Goal: Task Accomplishment & Management: Use online tool/utility

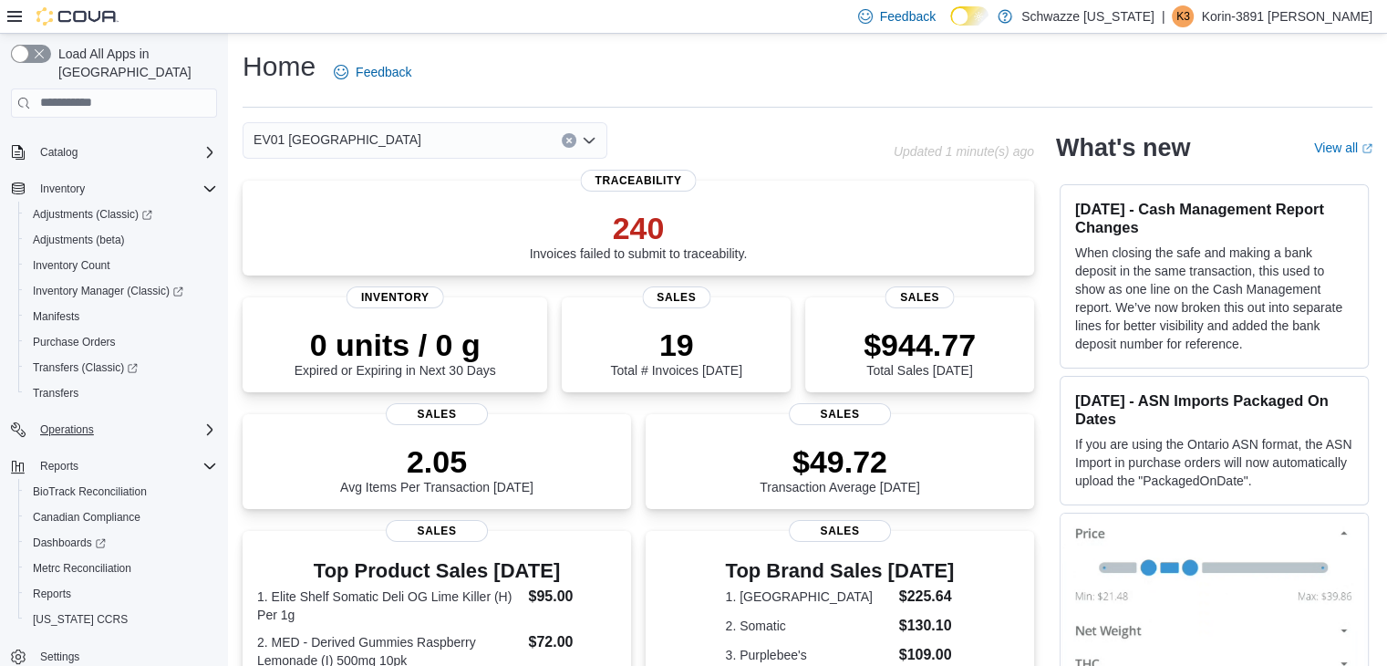
scroll to position [103, 0]
click at [78, 580] on div "Reports" at bounding box center [121, 591] width 191 height 22
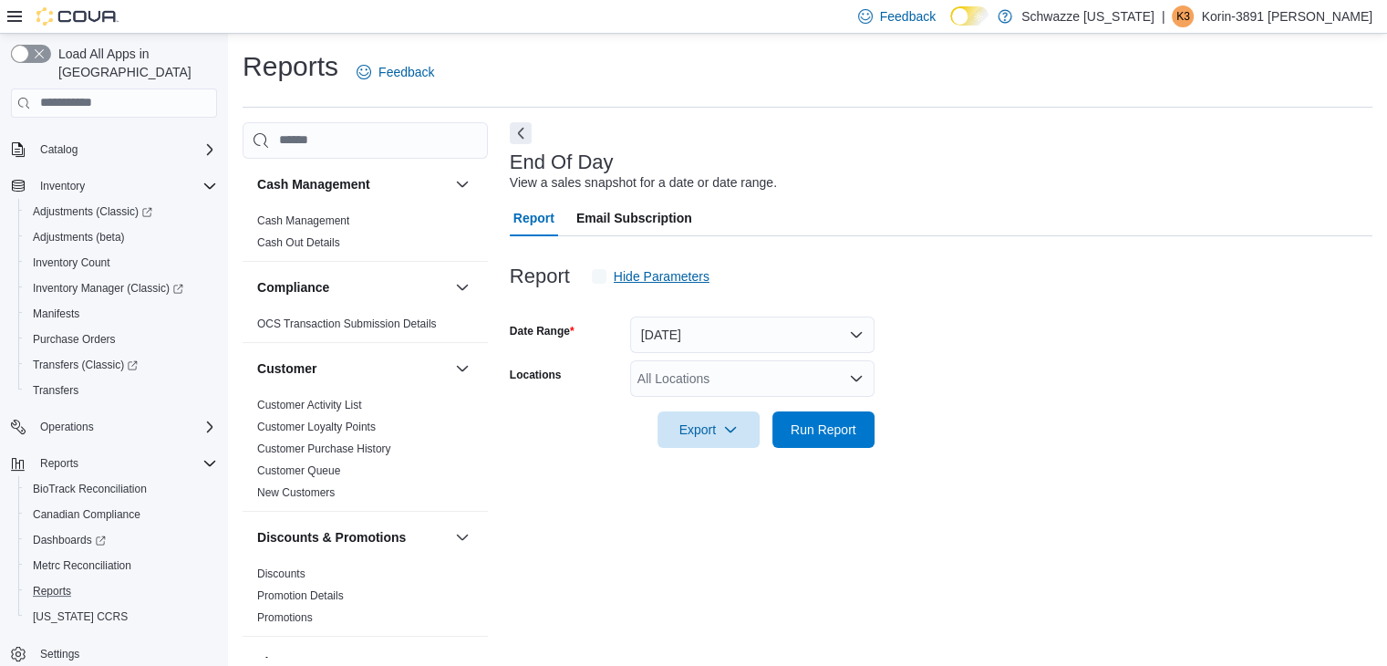
scroll to position [6, 0]
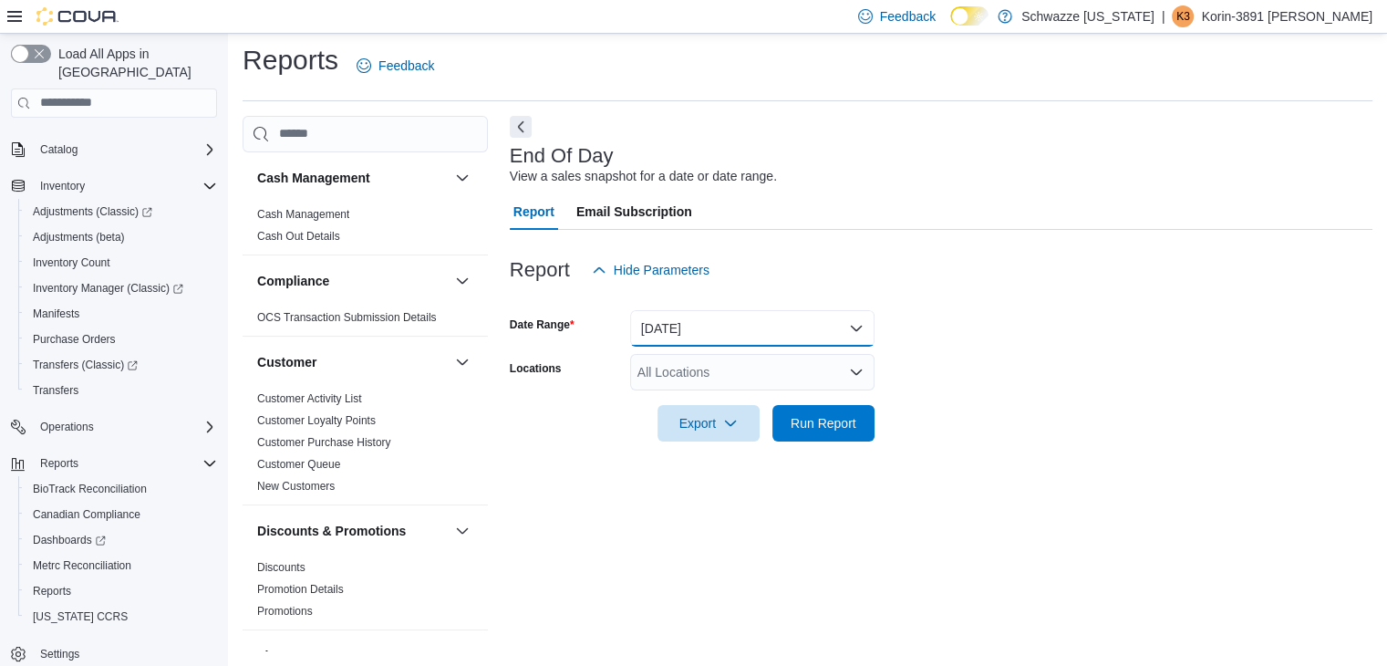
click at [695, 340] on button "[DATE]" at bounding box center [752, 328] width 244 height 36
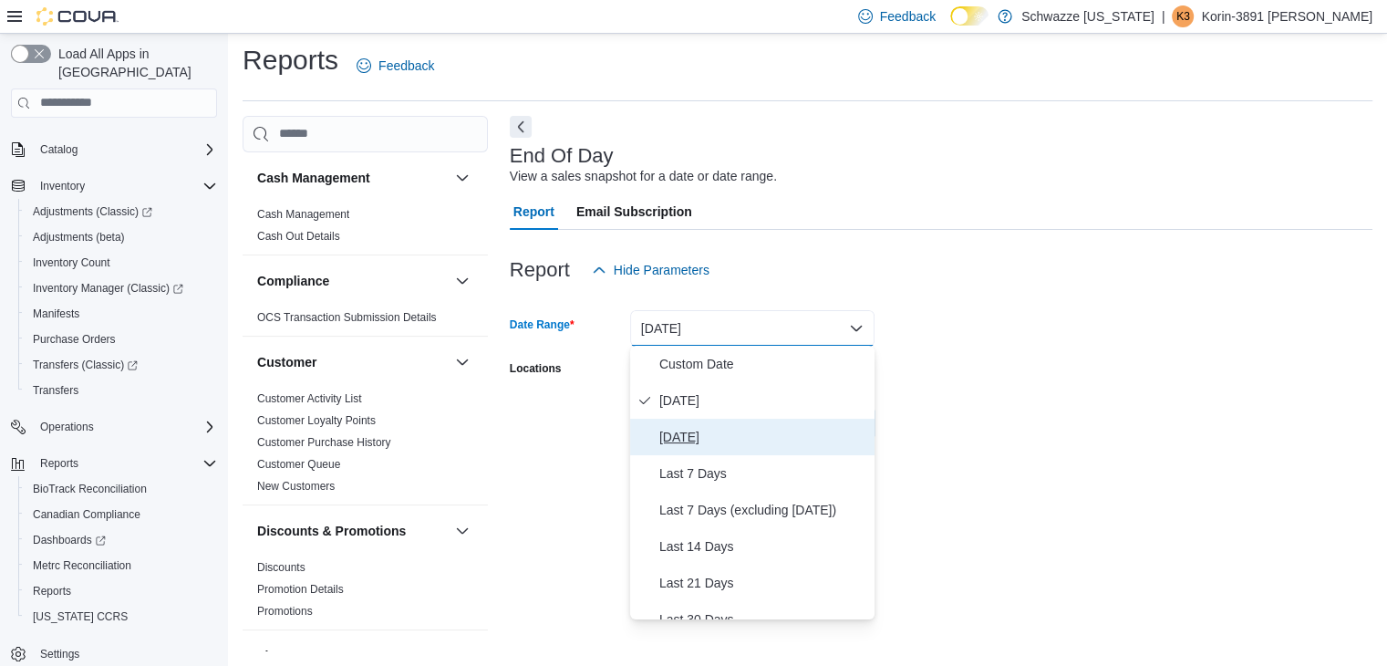
click at [703, 427] on span "Yesterday" at bounding box center [763, 437] width 208 height 22
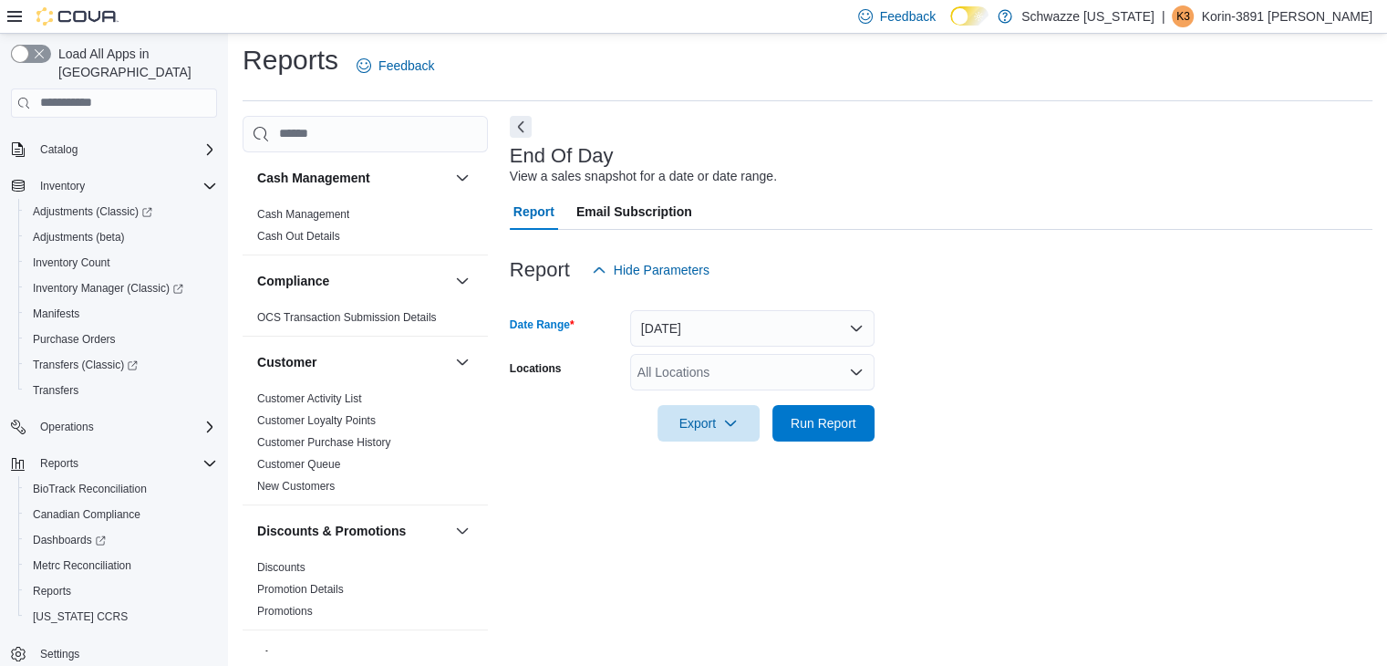
click at [701, 373] on div "All Locations" at bounding box center [752, 372] width 244 height 36
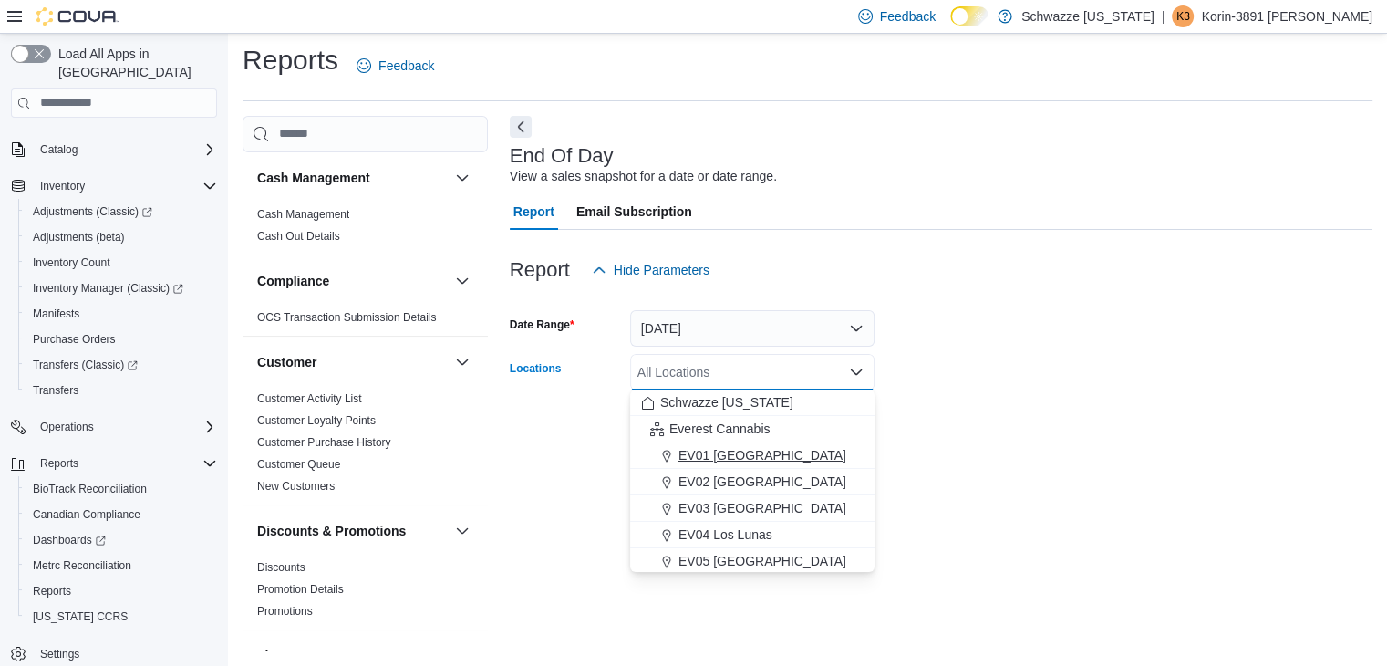
click at [738, 454] on span "EV01 North Valley" at bounding box center [762, 455] width 168 height 18
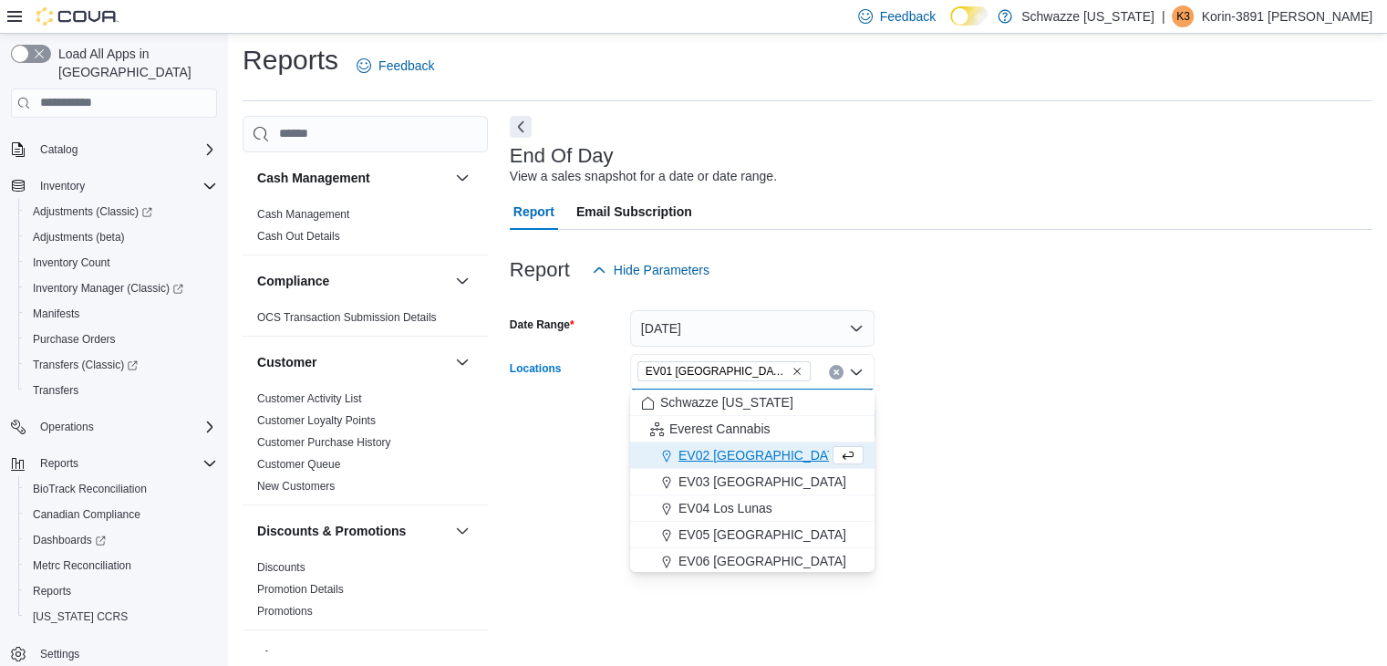
drag, startPoint x: 1001, startPoint y: 442, endPoint x: 984, endPoint y: 439, distance: 17.5
click at [998, 442] on div at bounding box center [941, 452] width 862 height 22
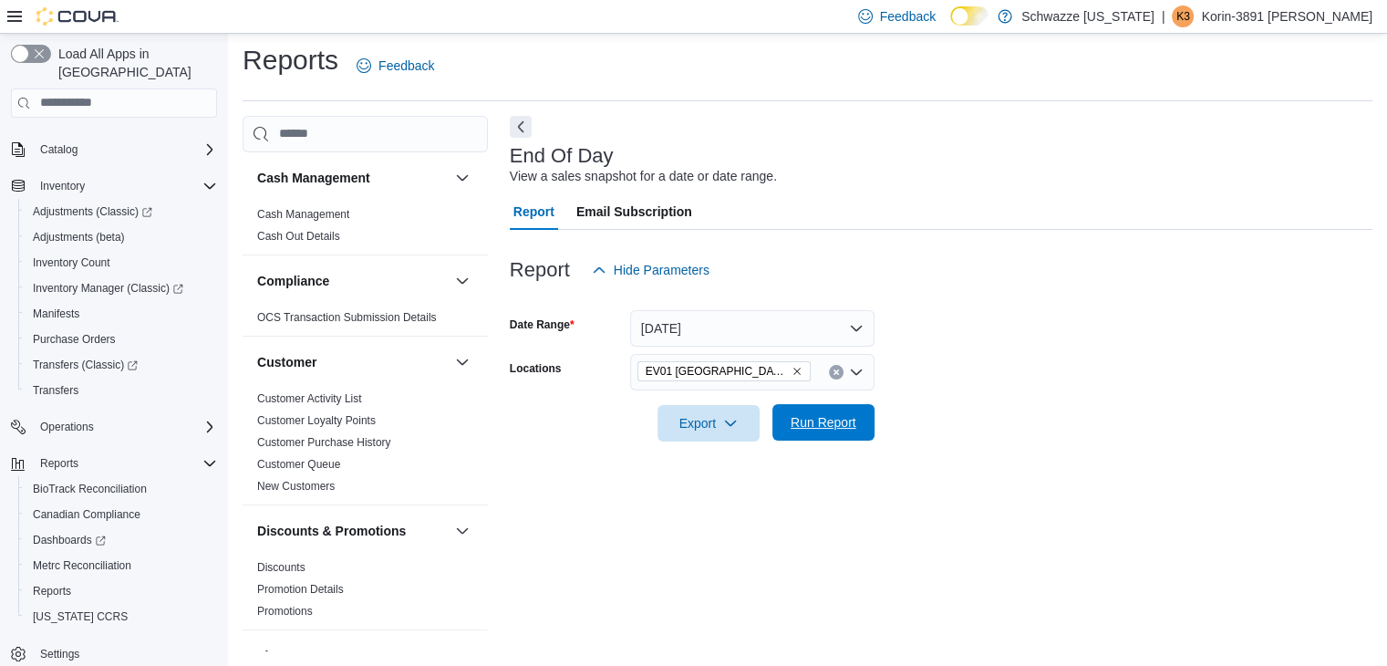
click at [771, 408] on div "Export Run Report" at bounding box center [692, 423] width 365 height 36
click at [781, 413] on button "Run Report" at bounding box center [823, 422] width 102 height 36
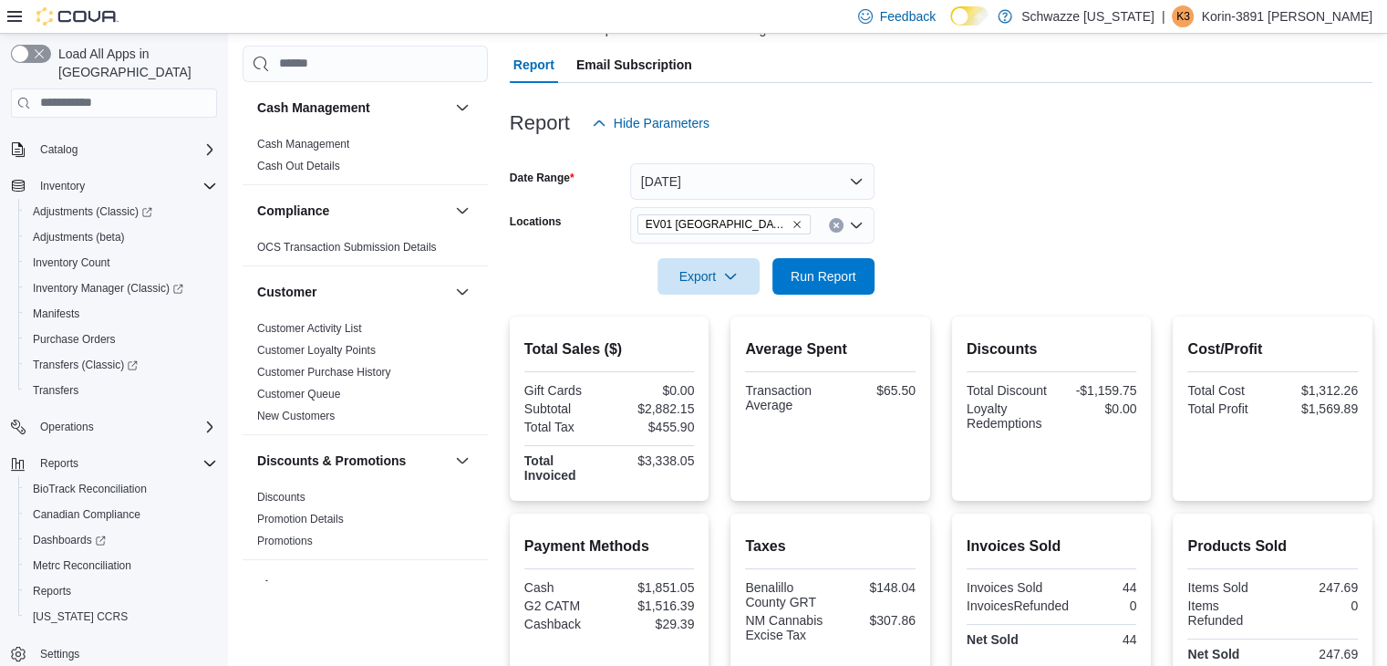
scroll to position [336, 0]
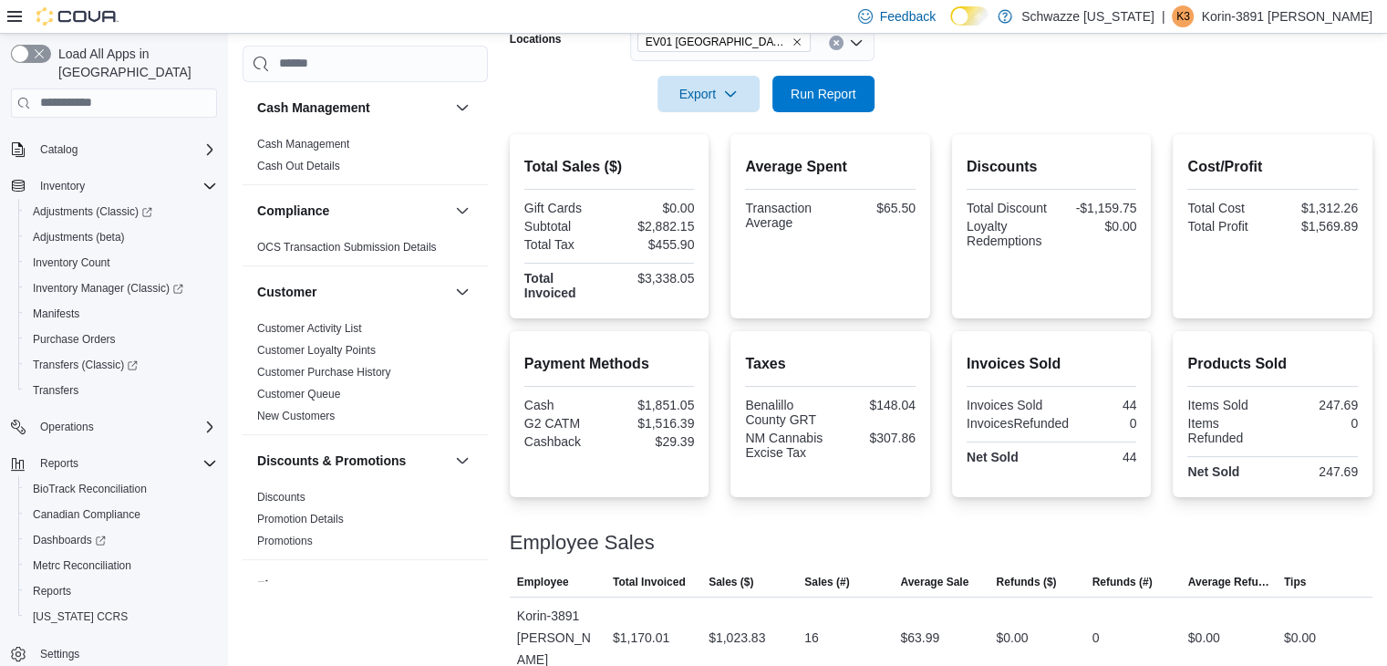
drag, startPoint x: 1141, startPoint y: 339, endPoint x: 1177, endPoint y: 336, distance: 36.7
click at [1177, 336] on div "Payment Methods Cash $1,851.05 G2 CATM $1,516.39 Cashback $29.39 Taxes Benalill…" at bounding box center [941, 414] width 862 height 166
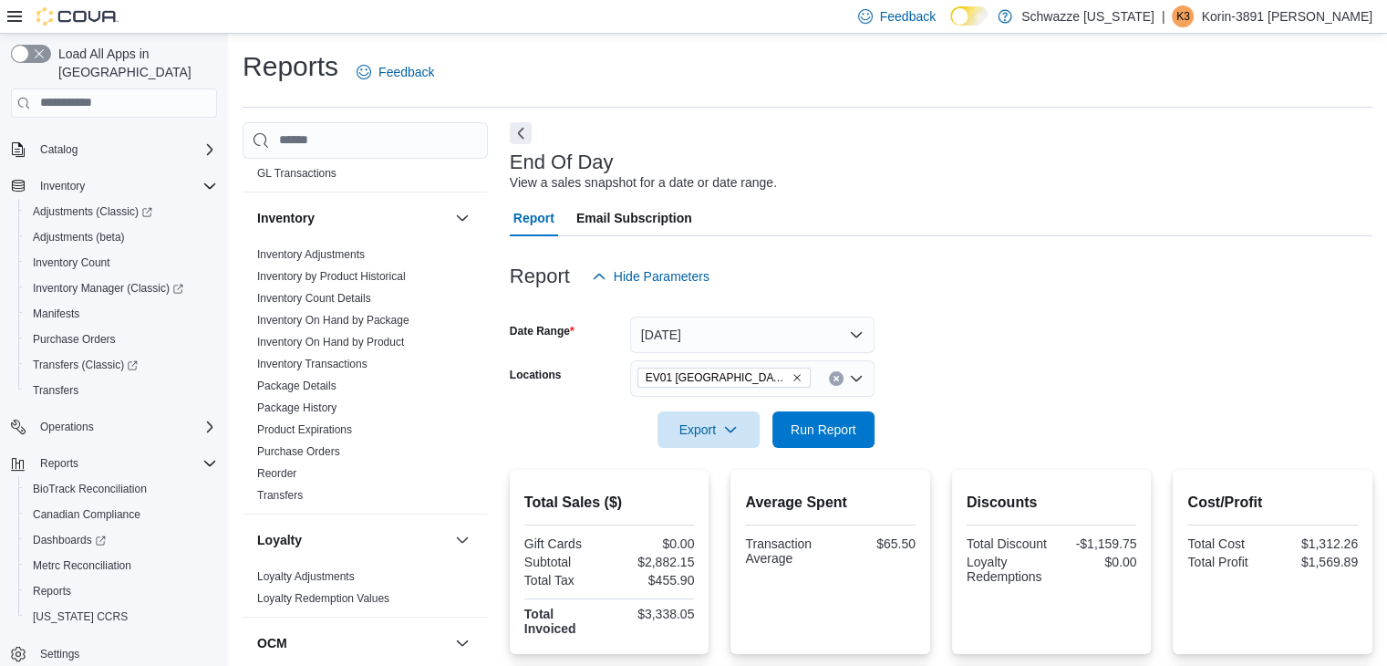
scroll to position [1185, 0]
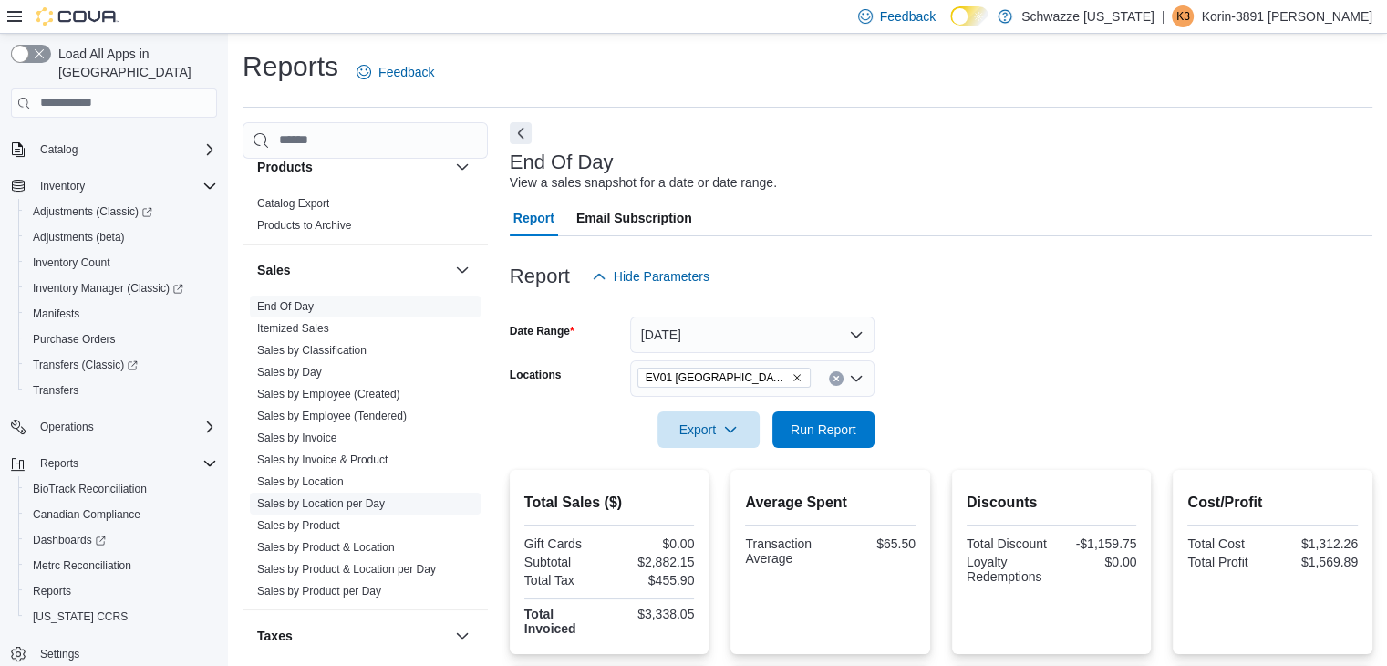
click at [342, 503] on link "Sales by Location per Day" at bounding box center [321, 503] width 128 height 13
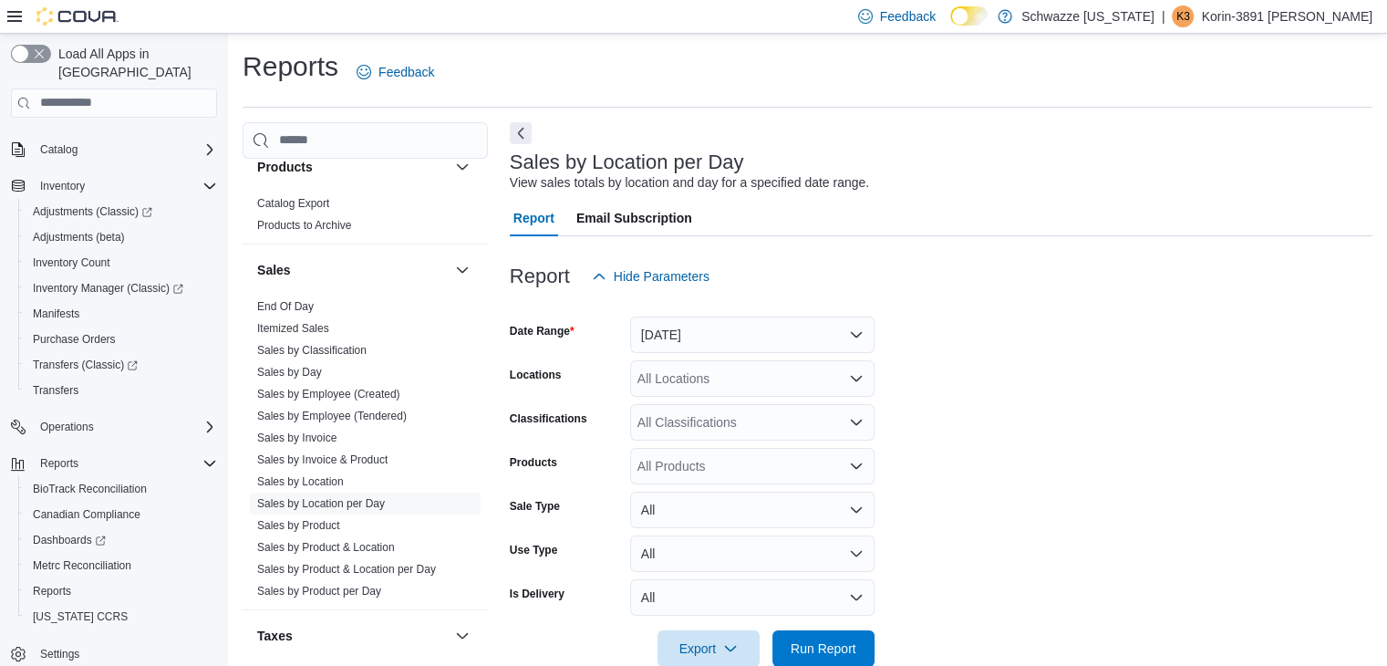
scroll to position [36, 0]
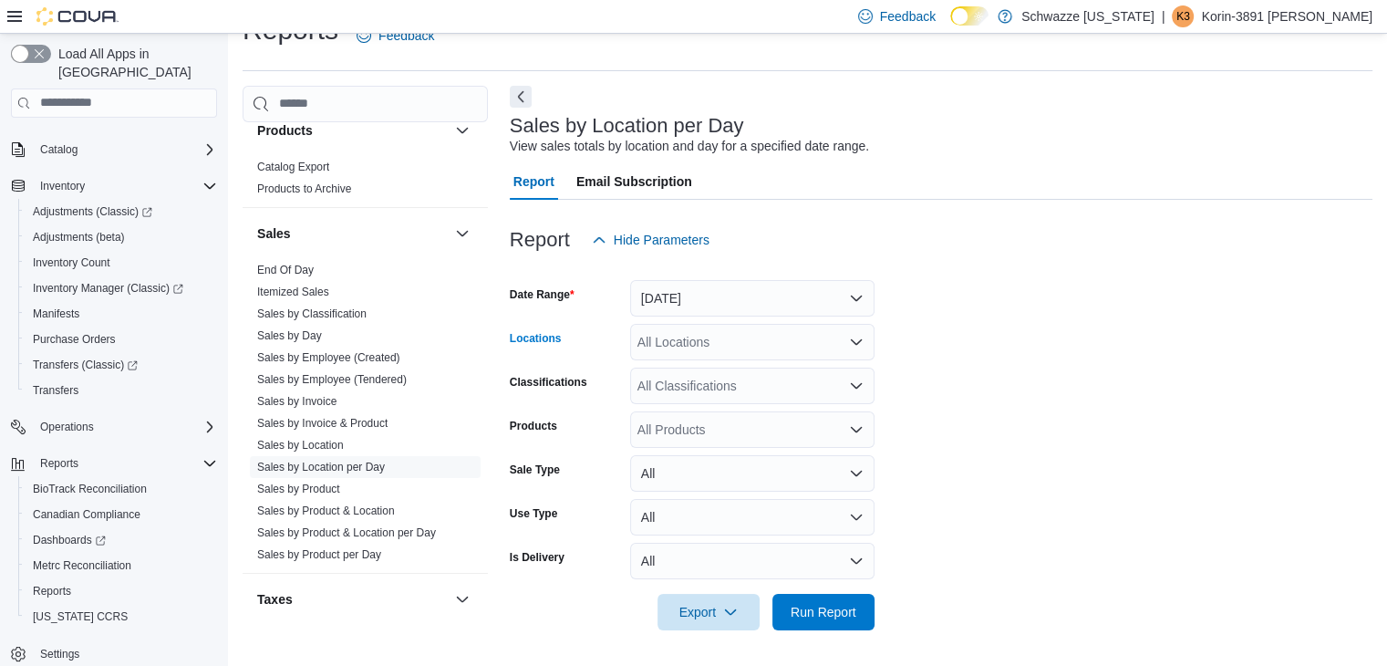
click at [788, 336] on div "All Locations" at bounding box center [752, 342] width 244 height 36
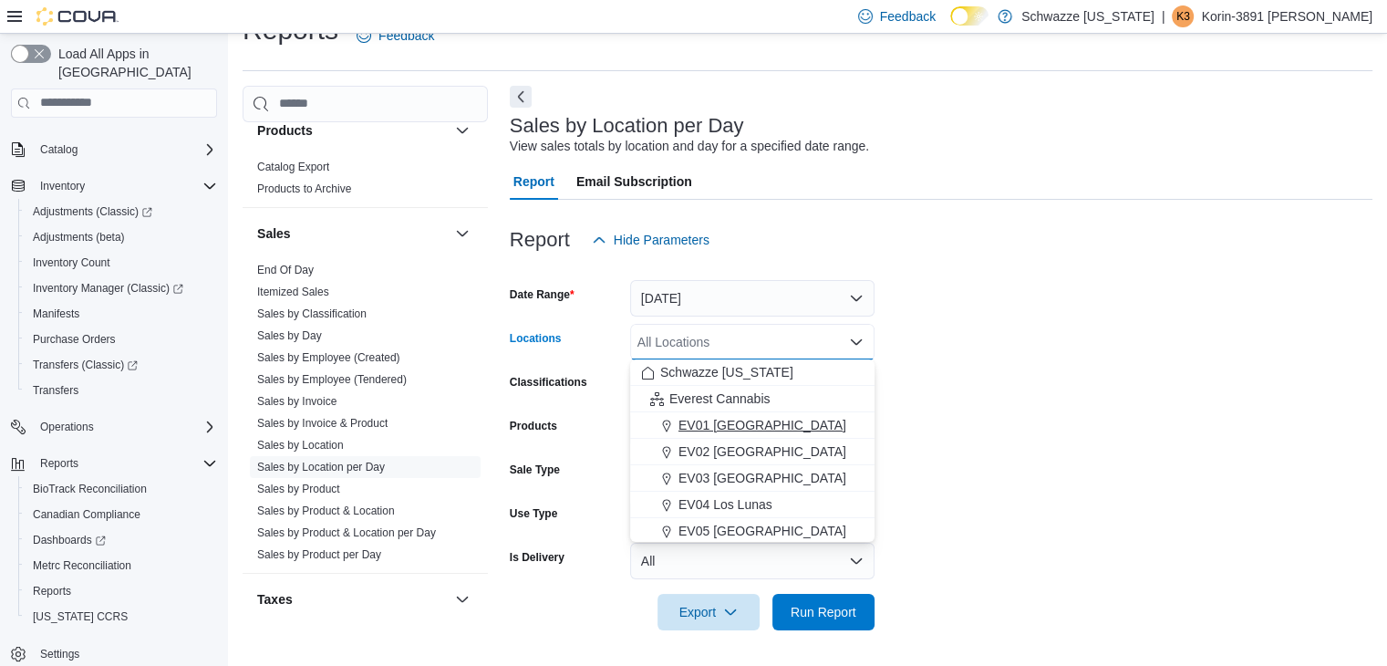
click at [759, 423] on span "EV01 North Valley" at bounding box center [762, 425] width 168 height 18
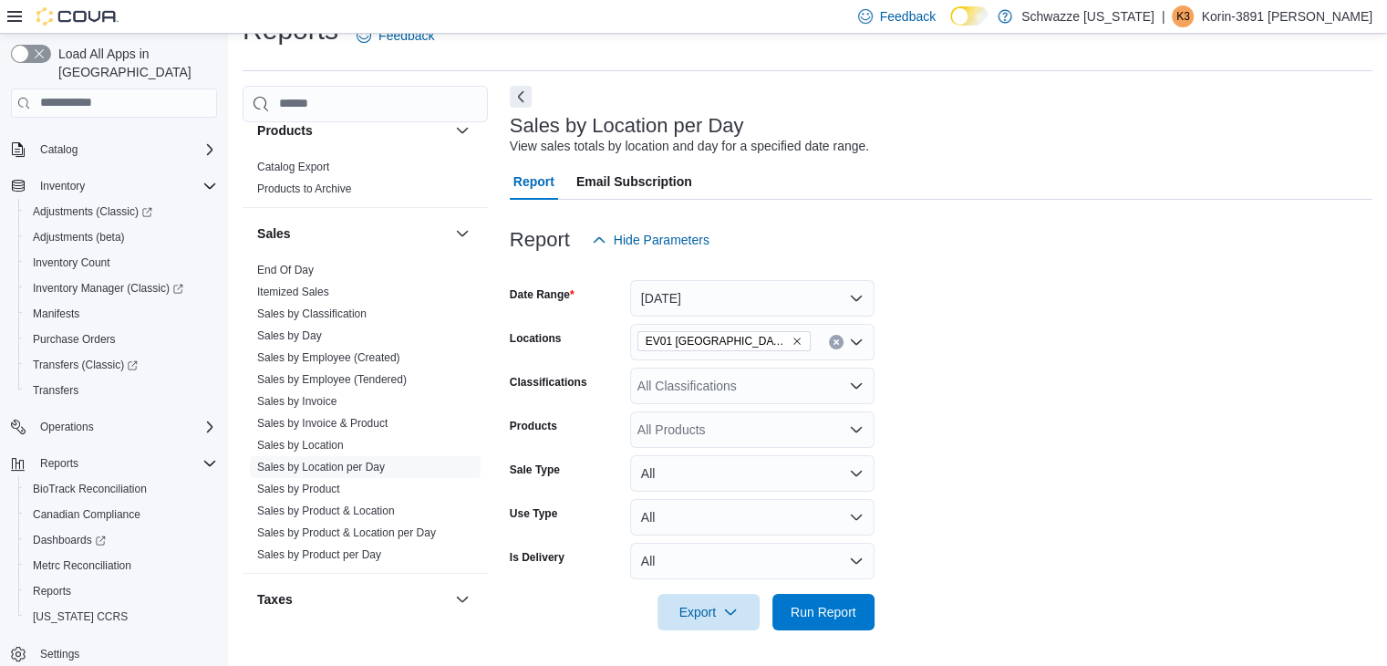
click at [1091, 344] on form "Date Range Yesterday Locations EV01 North Valley Classifications All Classifica…" at bounding box center [941, 444] width 862 height 372
click at [718, 311] on button "Yesterday" at bounding box center [752, 298] width 244 height 36
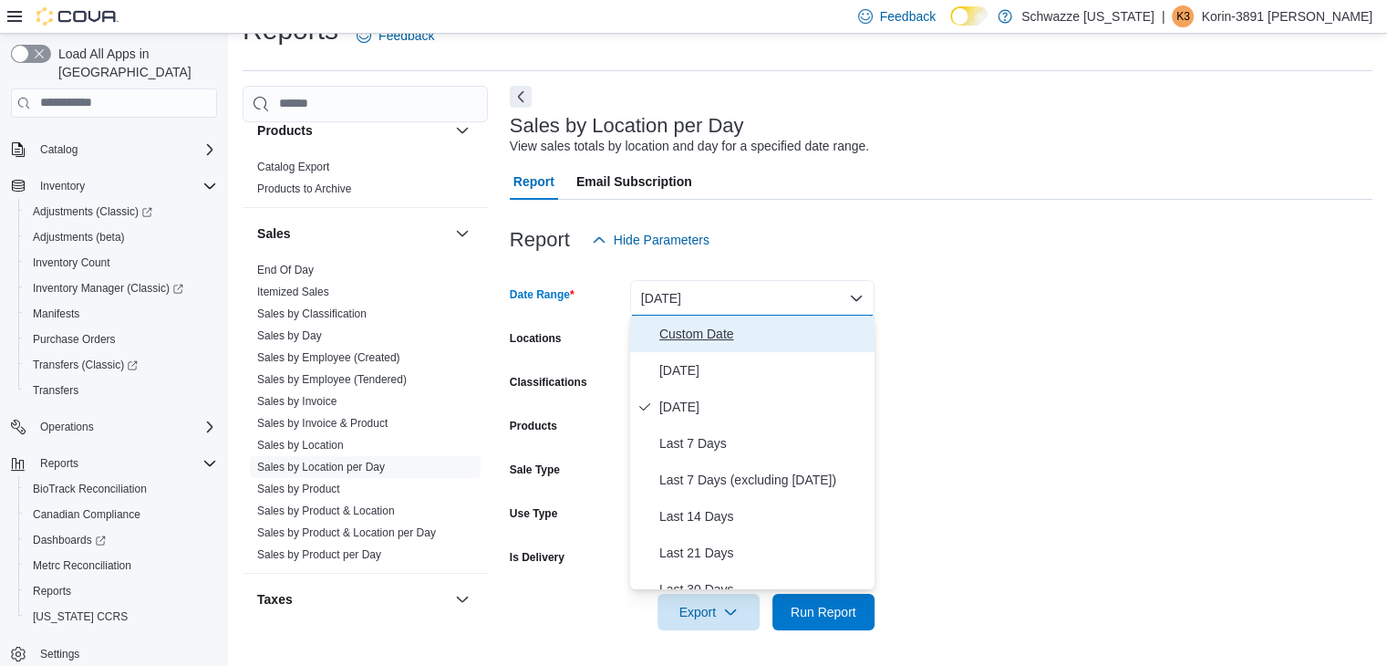
click at [712, 329] on span "Custom Date" at bounding box center [763, 334] width 208 height 22
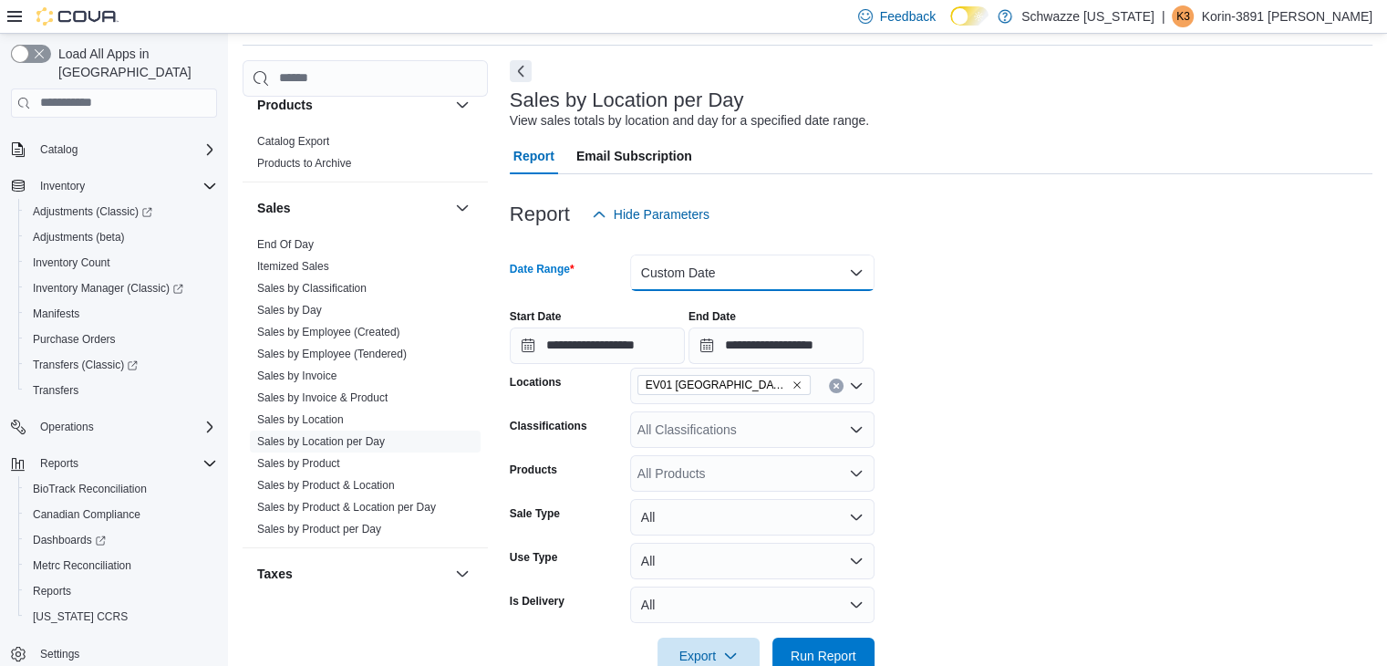
scroll to position [106, 0]
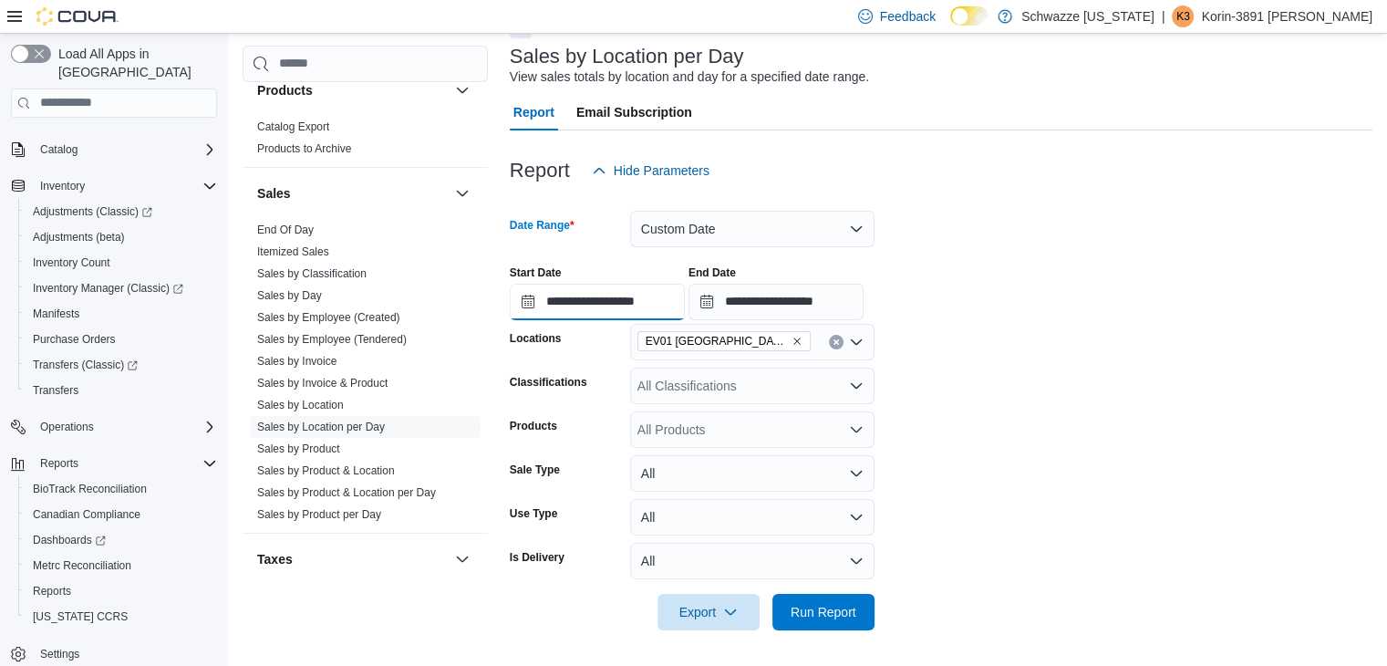
click at [592, 302] on input "**********" at bounding box center [597, 302] width 175 height 36
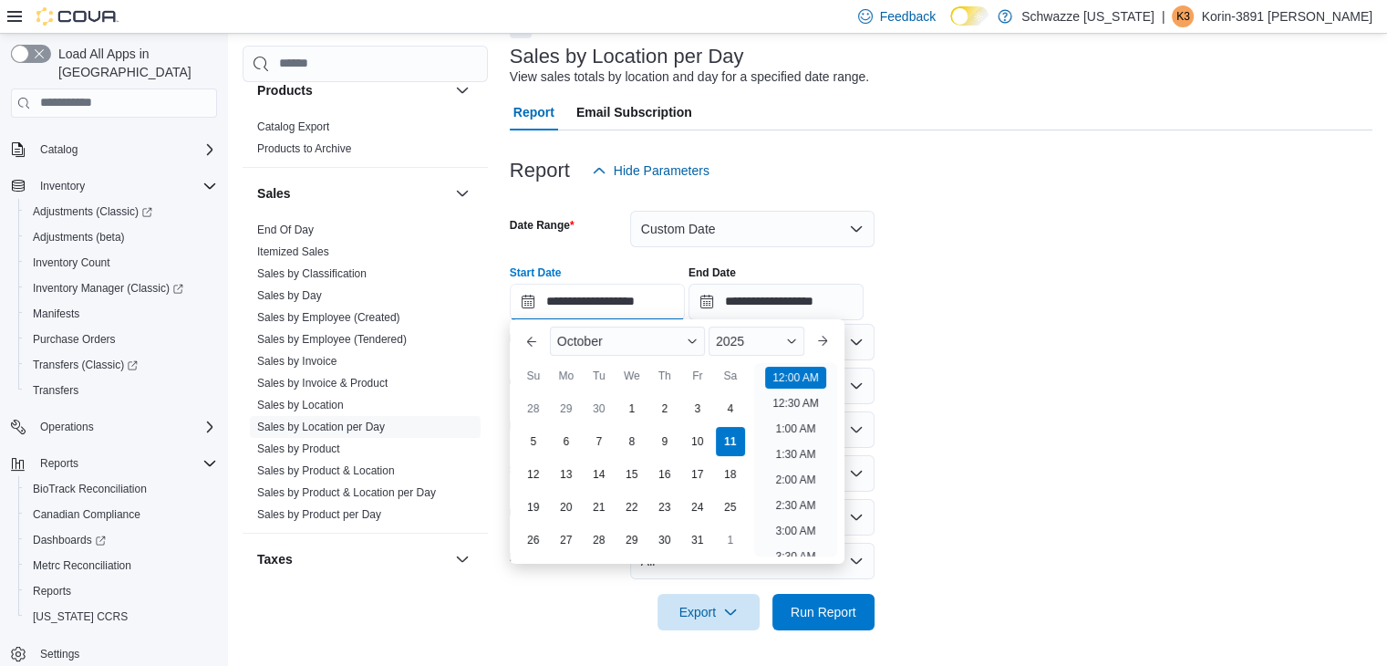
scroll to position [57, 0]
click at [625, 451] on div "8" at bounding box center [631, 442] width 32 height 32
type input "**********"
click at [780, 299] on input "**********" at bounding box center [775, 302] width 175 height 36
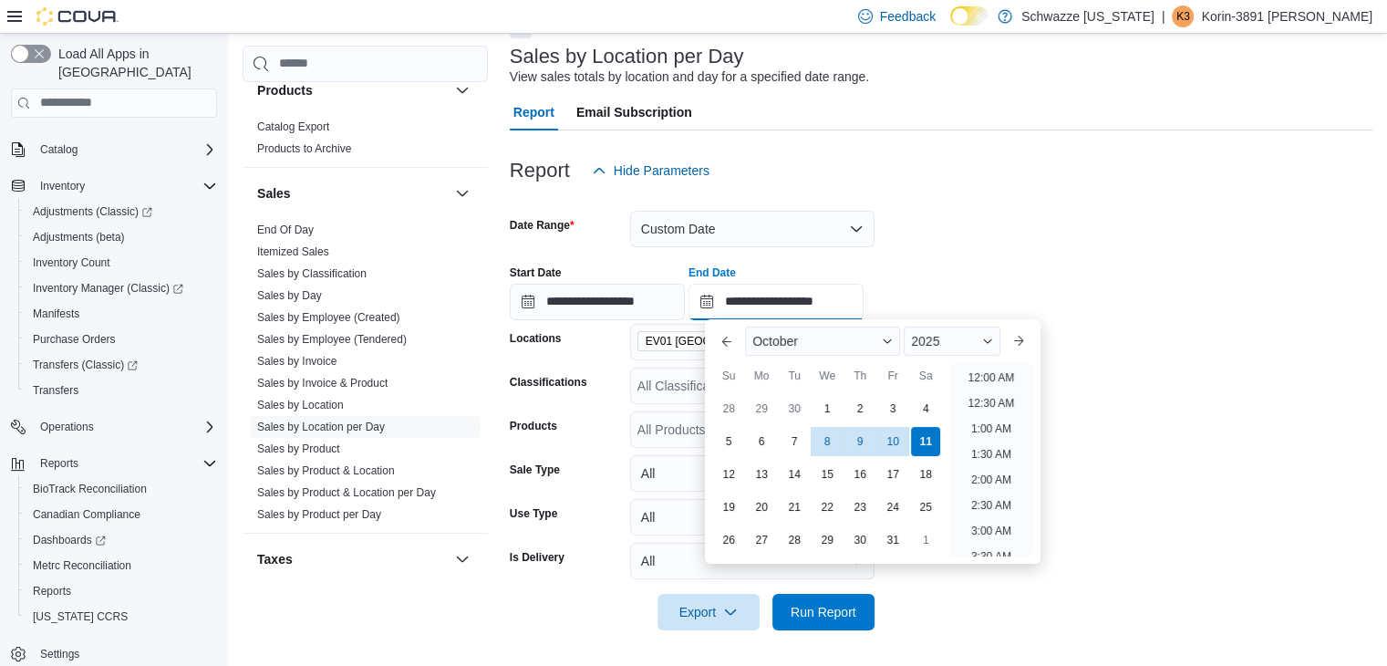
scroll to position [1036, 0]
click at [827, 453] on div "8" at bounding box center [827, 442] width 32 height 32
type input "**********"
click at [1179, 281] on div "**********" at bounding box center [941, 285] width 862 height 69
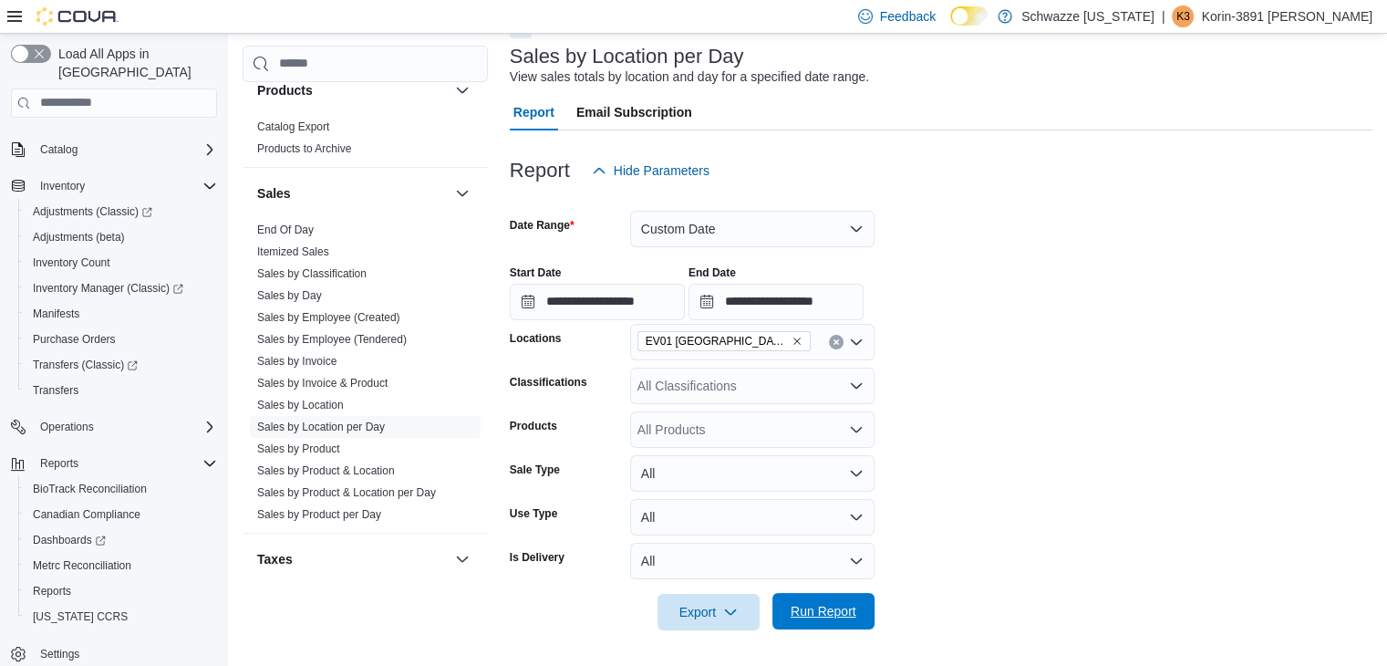
click at [861, 615] on span "Run Report" at bounding box center [823, 611] width 80 height 36
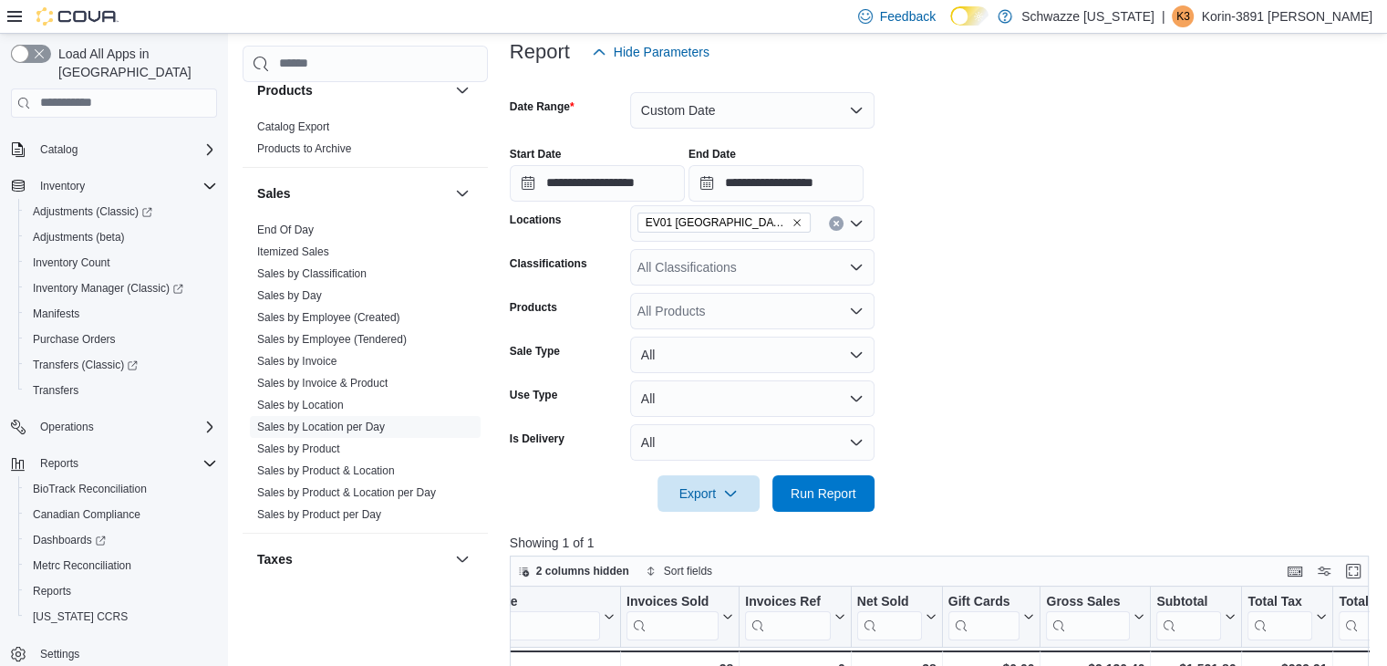
scroll to position [113, 0]
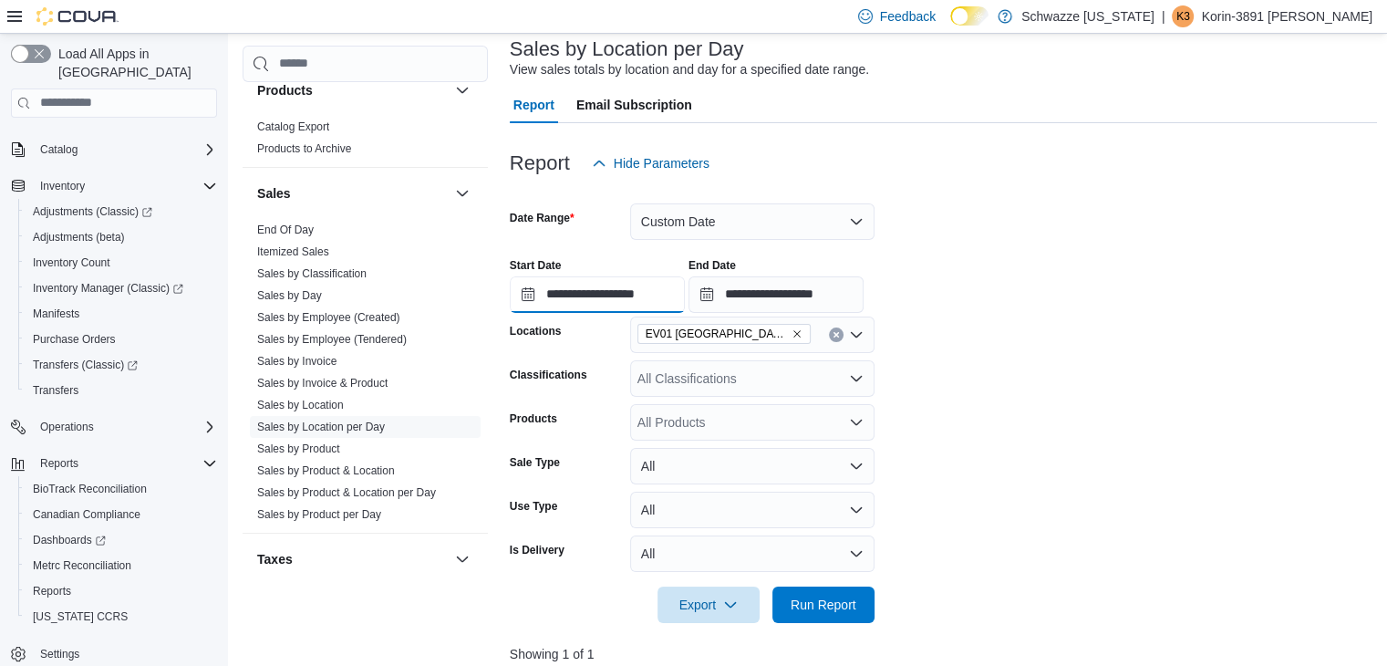
click at [635, 282] on input "**********" at bounding box center [597, 294] width 175 height 36
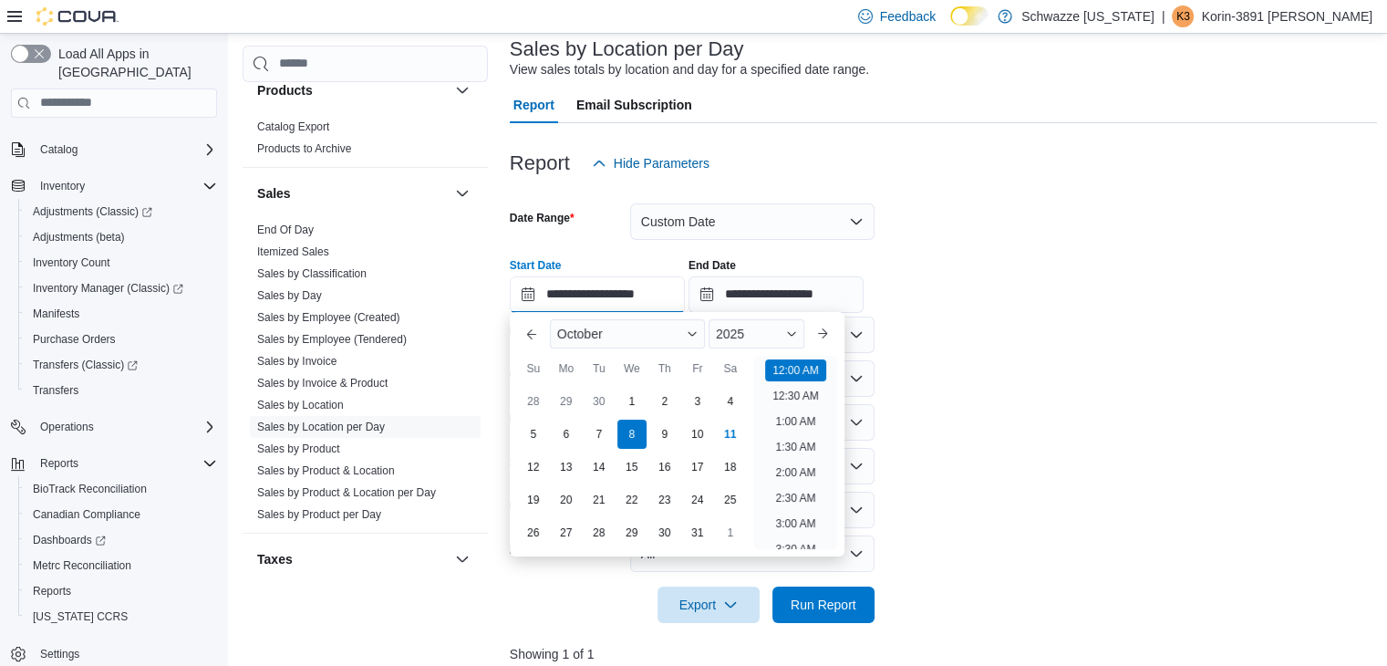
scroll to position [57, 0]
click at [669, 431] on div "9" at bounding box center [664, 434] width 32 height 32
type input "**********"
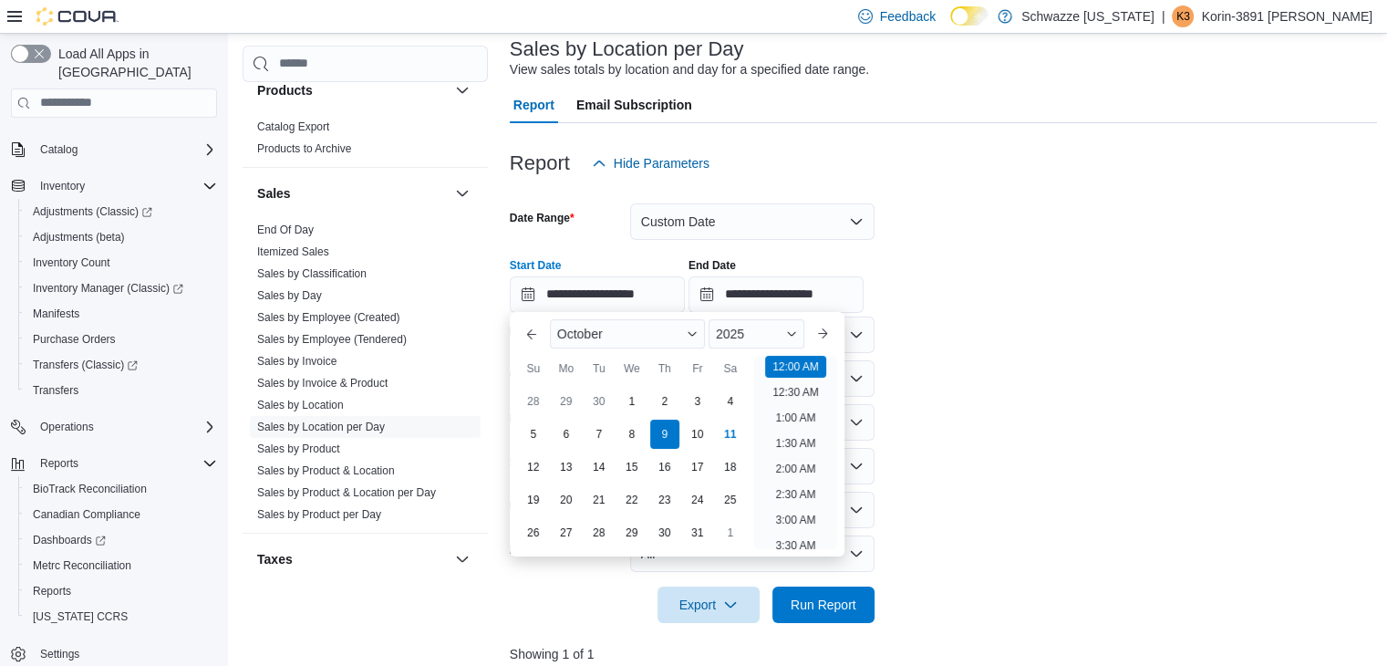
click at [977, 289] on div "**********" at bounding box center [944, 277] width 868 height 69
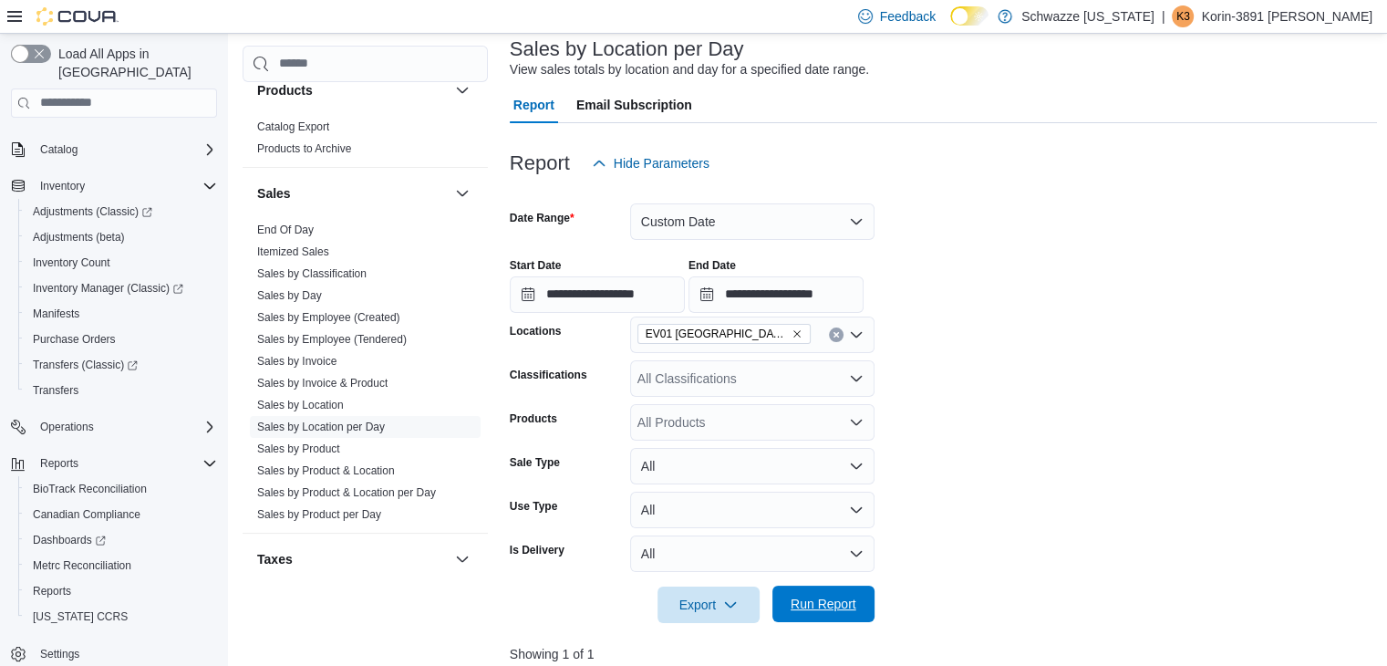
click at [827, 599] on span "Run Report" at bounding box center [823, 603] width 66 height 18
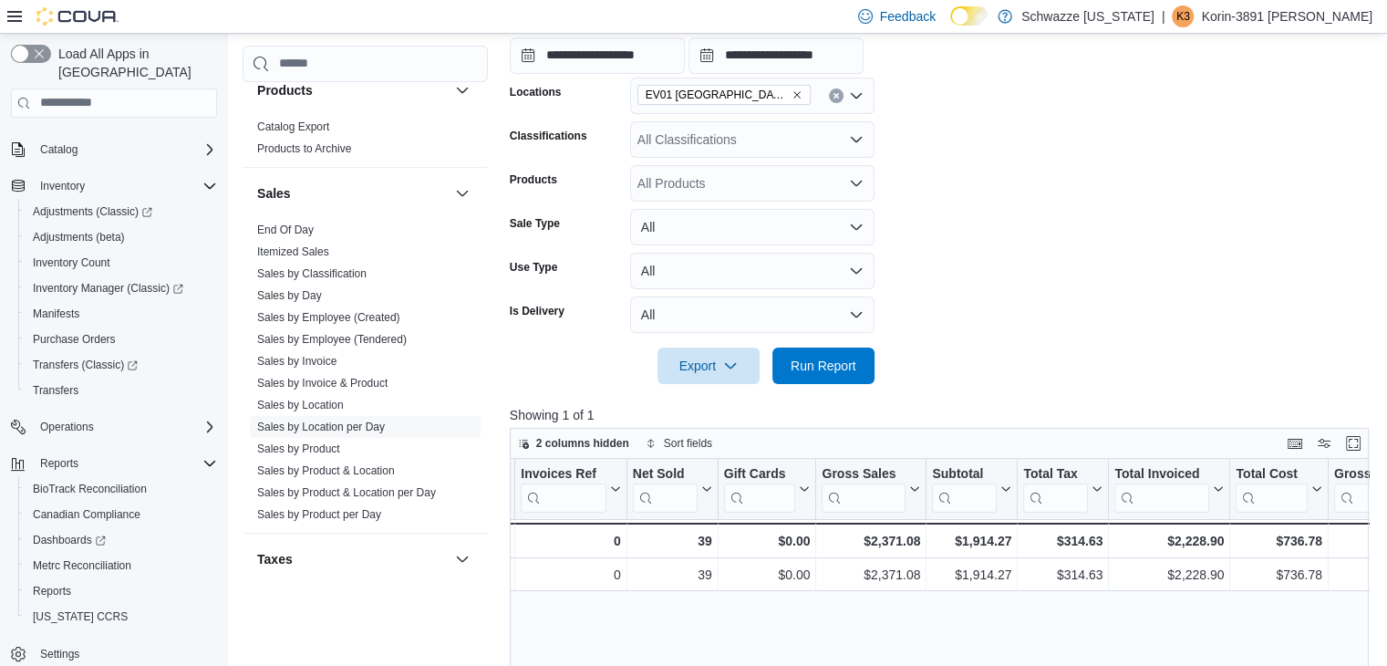
scroll to position [204, 0]
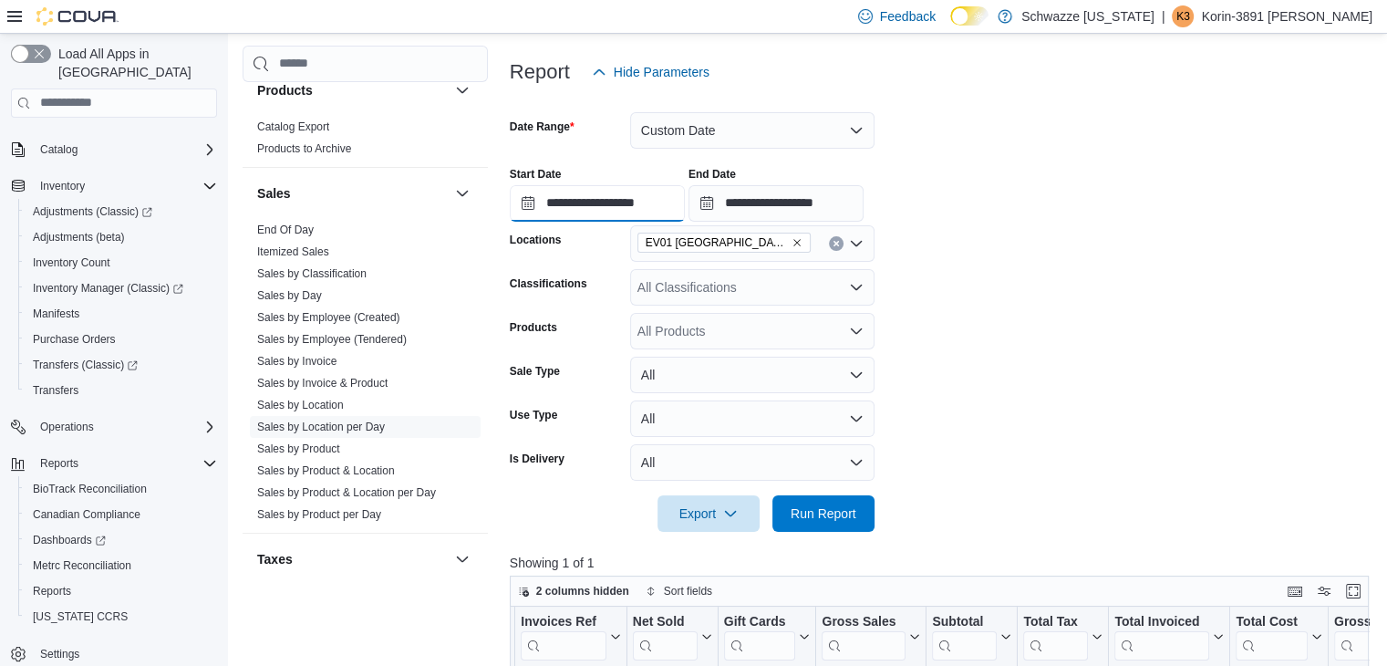
click at [623, 205] on input "**********" at bounding box center [597, 203] width 175 height 36
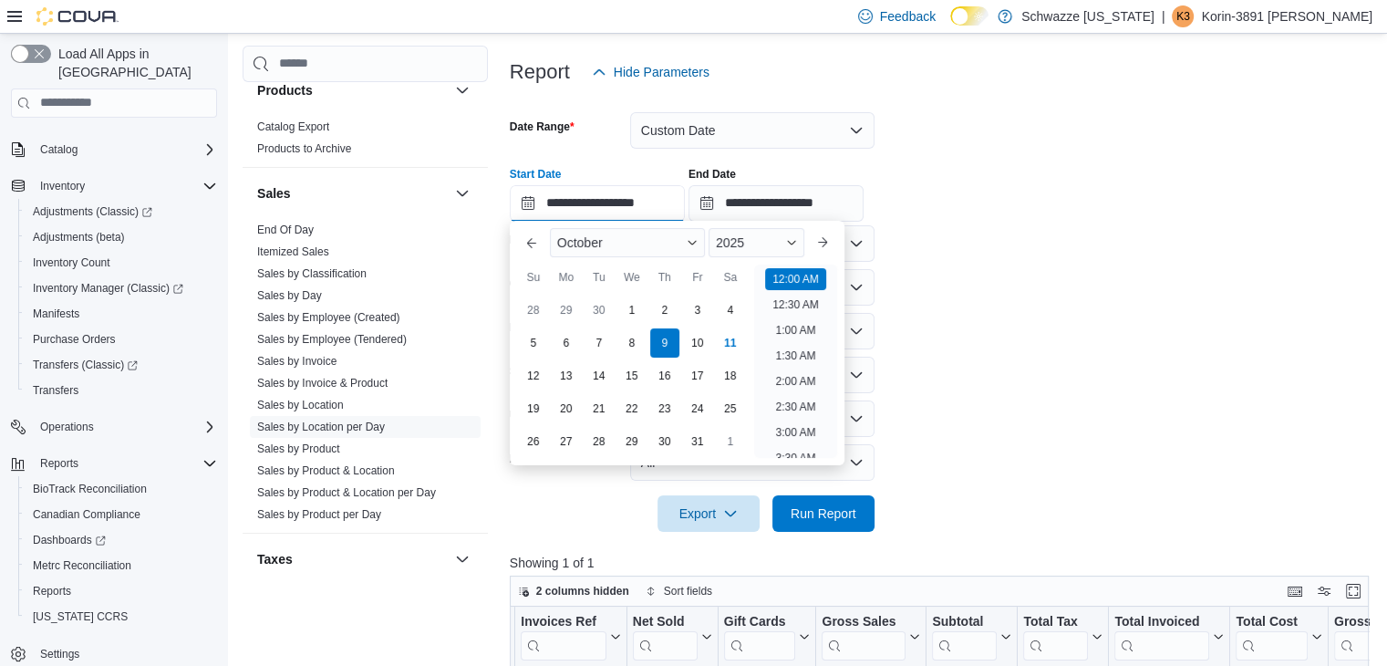
scroll to position [57, 0]
click at [726, 121] on button "Custom Date" at bounding box center [752, 130] width 244 height 36
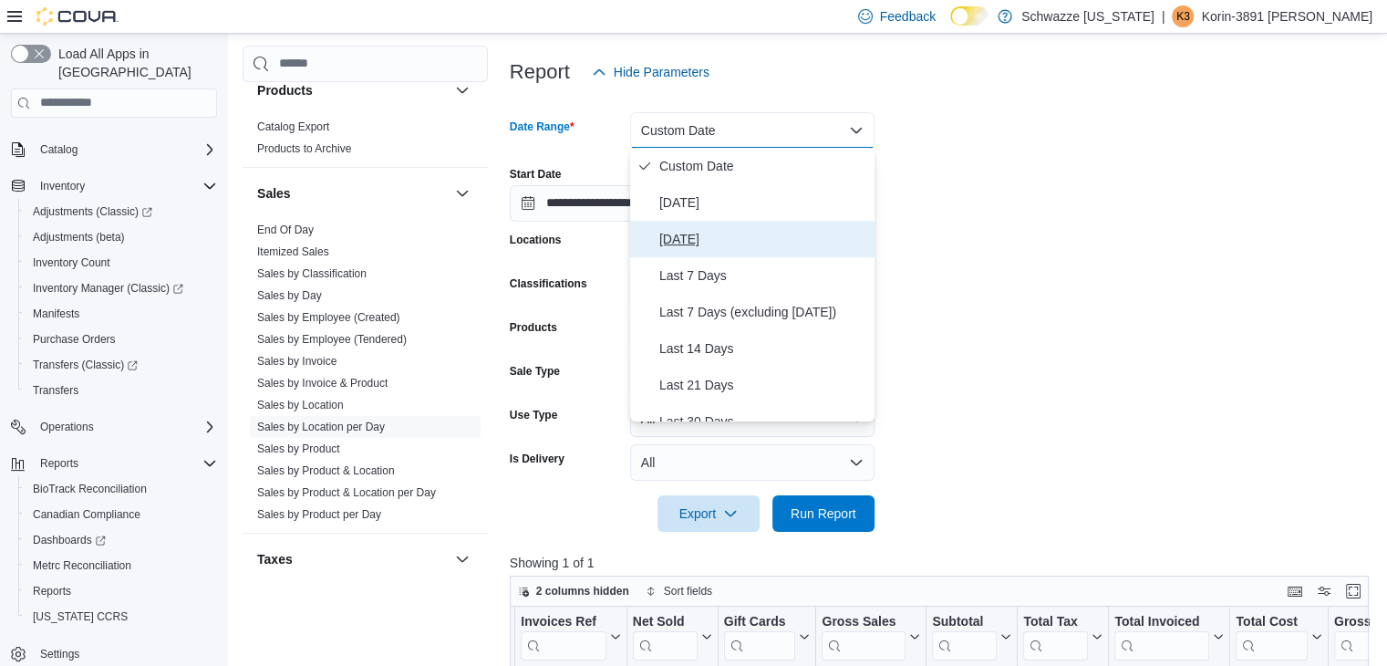
click at [707, 232] on span "Yesterday" at bounding box center [763, 239] width 208 height 22
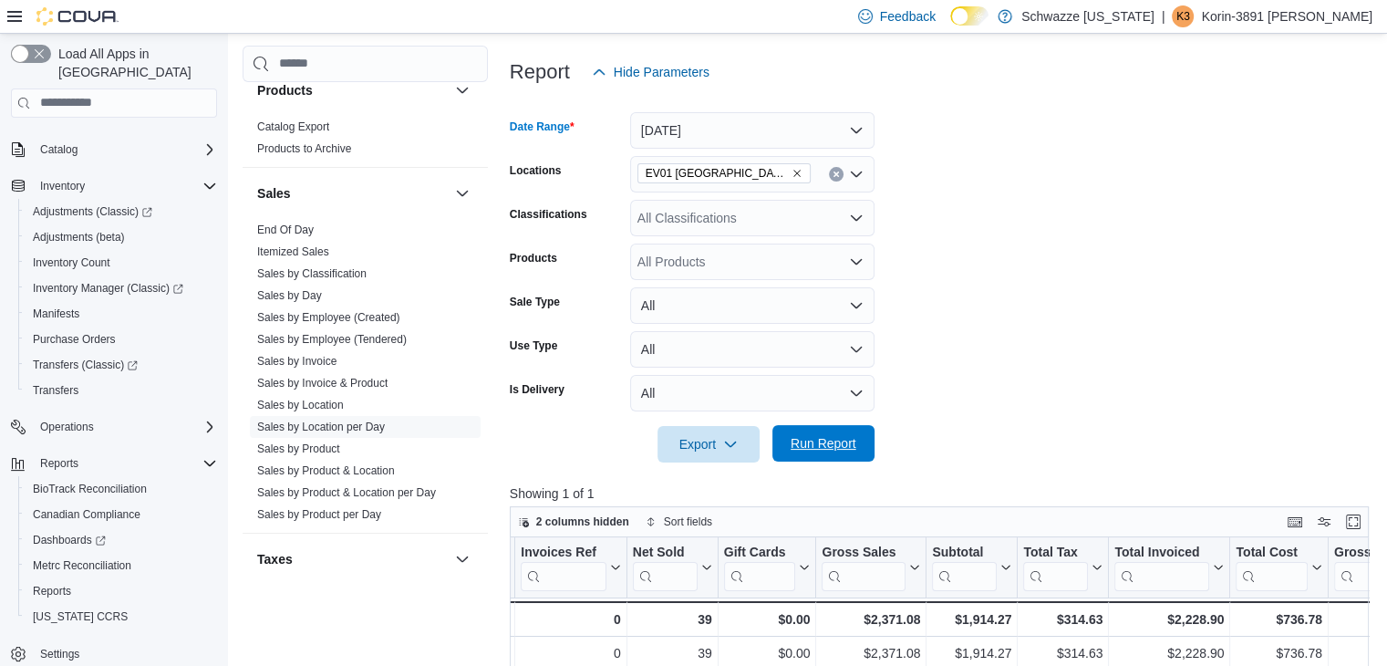
click at [842, 434] on span "Run Report" at bounding box center [823, 443] width 66 height 18
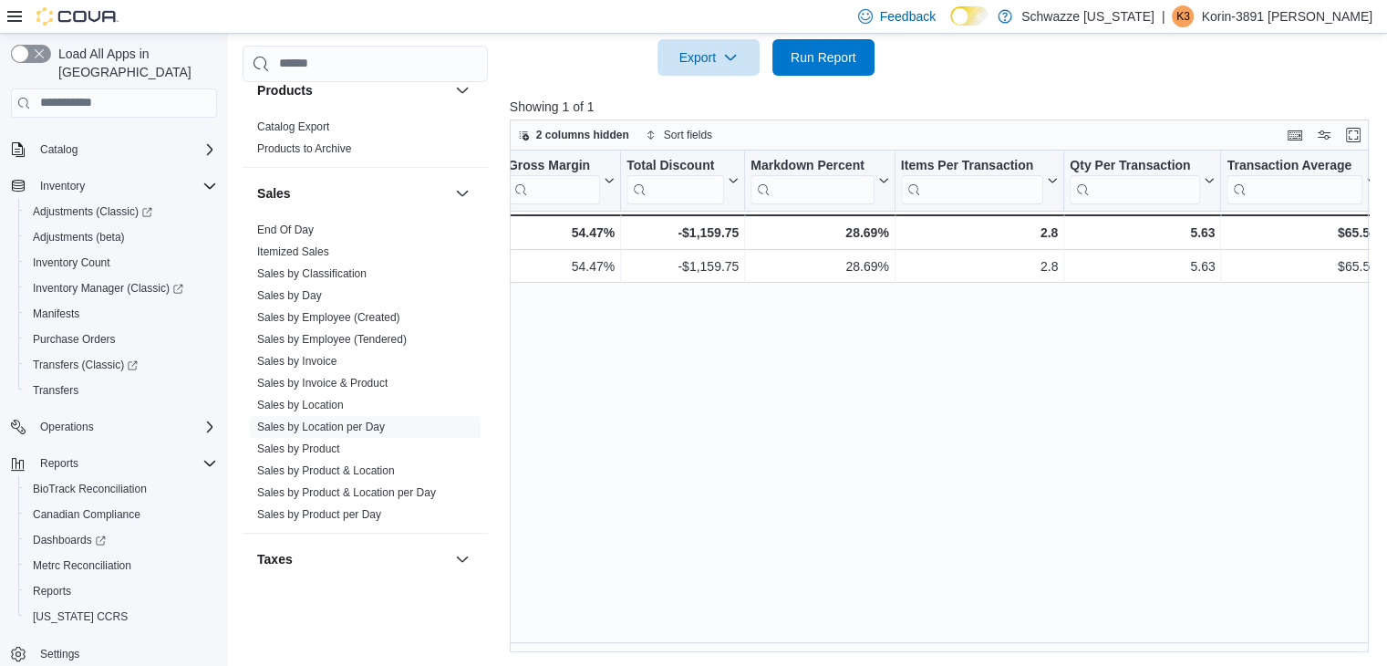
scroll to position [0, 1336]
drag, startPoint x: 154, startPoint y: 274, endPoint x: 726, endPoint y: 414, distance: 588.6
click at [726, 414] on div "Location Click to view column header actions Date Click to view column header a…" at bounding box center [944, 400] width 868 height 501
